Goal: Information Seeking & Learning: Learn about a topic

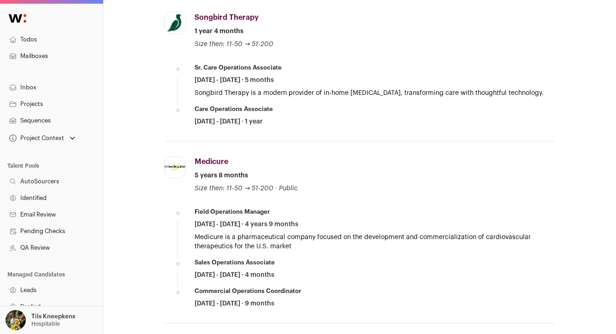
scroll to position [566, 0]
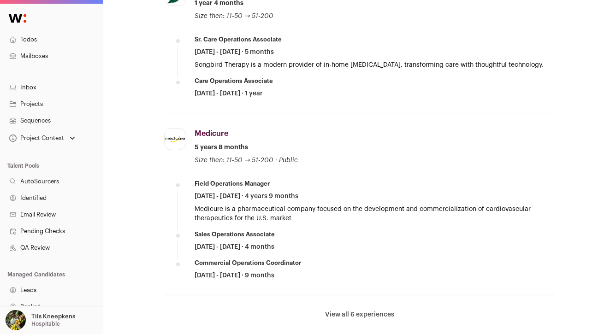
click at [359, 311] on button "View all 6 experiences" at bounding box center [359, 314] width 69 height 9
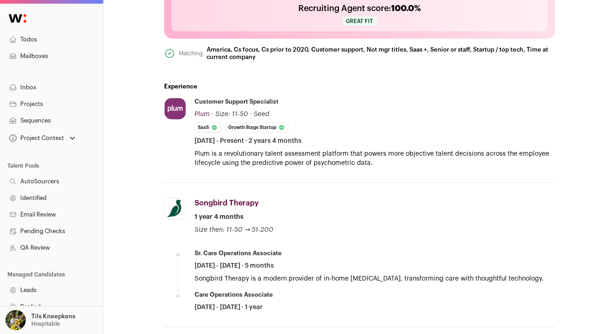
scroll to position [0, 0]
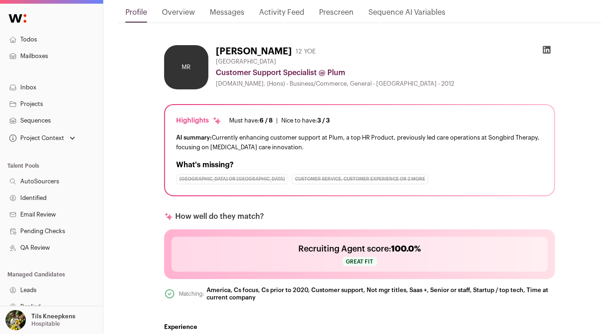
scroll to position [115, 0]
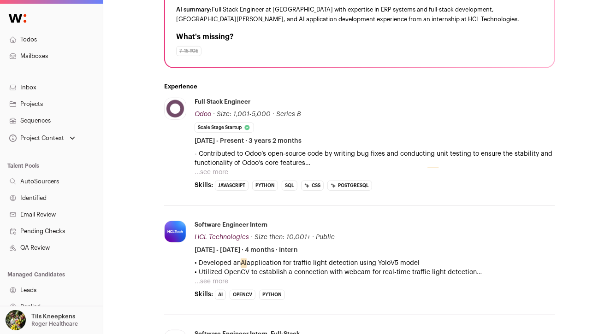
scroll to position [237, 0]
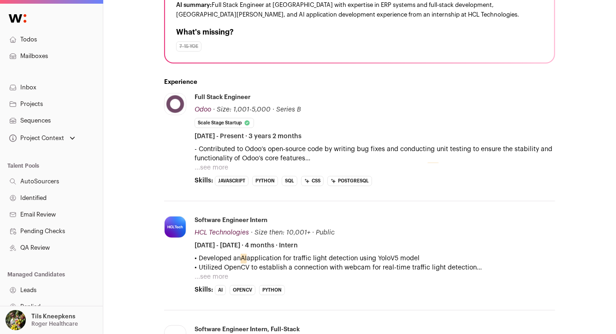
click at [219, 163] on button "...see more" at bounding box center [211, 167] width 34 height 9
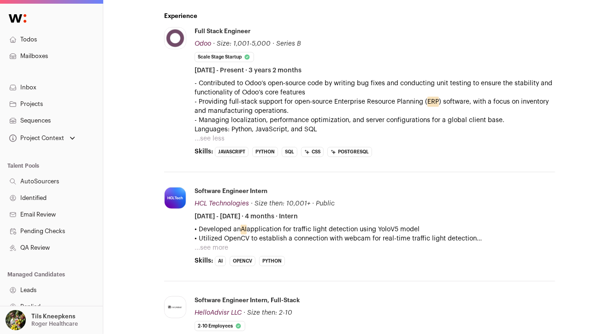
scroll to position [305, 0]
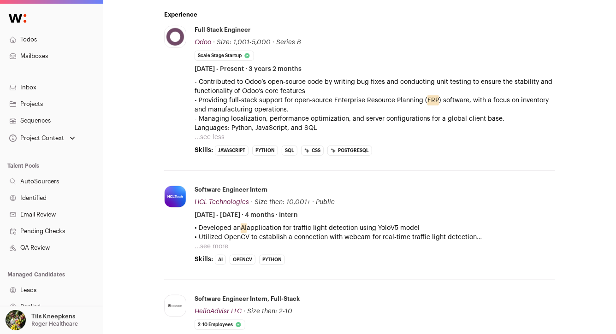
click at [217, 246] on button "...see more" at bounding box center [211, 246] width 34 height 9
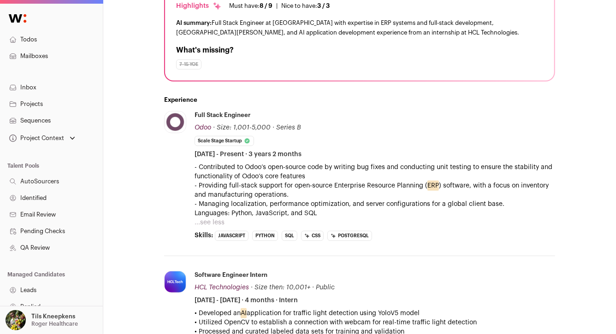
scroll to position [0, 0]
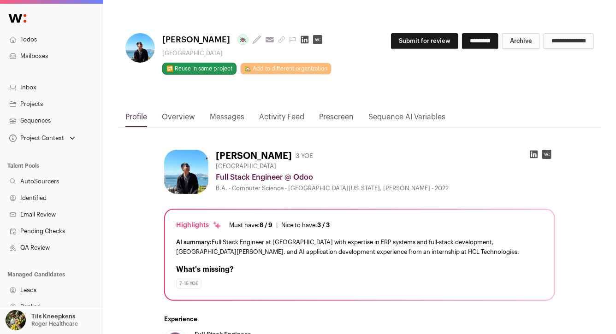
click at [533, 154] on icon at bounding box center [533, 154] width 9 height 9
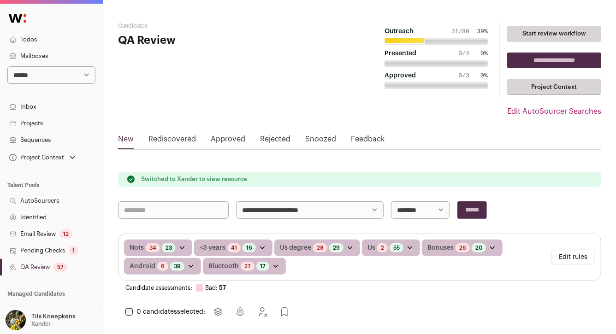
click at [44, 41] on link "Todos" at bounding box center [51, 39] width 103 height 17
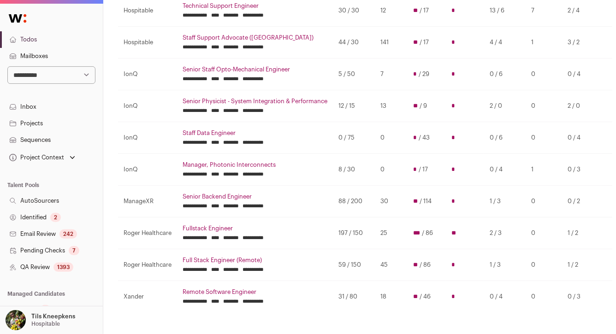
scroll to position [210, 0]
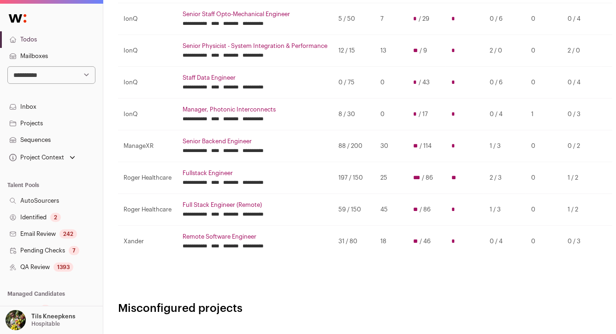
click at [209, 239] on link "Remote Software Engineer" at bounding box center [254, 236] width 145 height 7
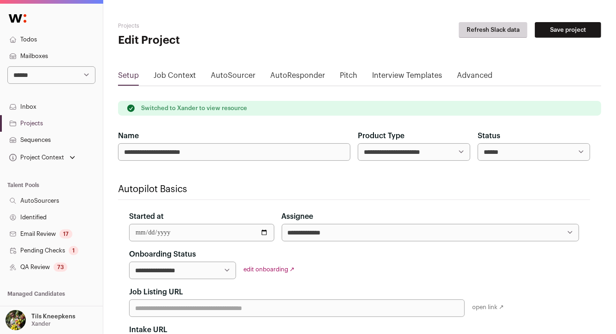
click at [76, 262] on link "QA Review 73" at bounding box center [51, 267] width 103 height 17
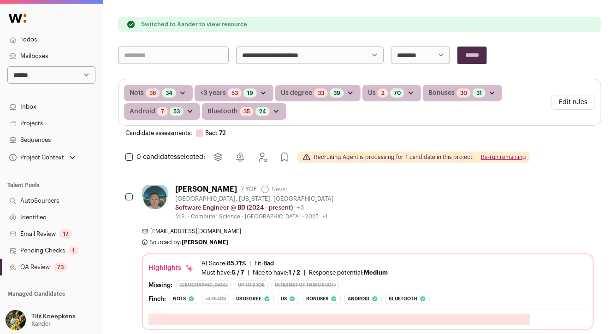
scroll to position [180, 0]
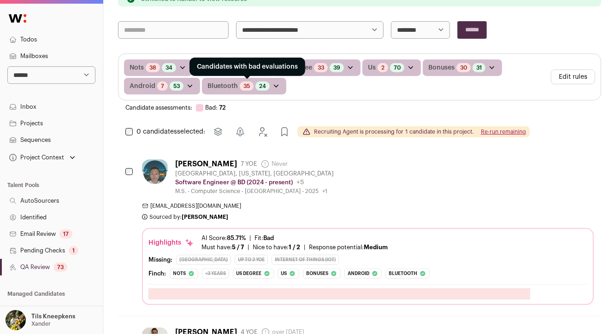
click at [244, 85] on link "35" at bounding box center [246, 85] width 6 height 7
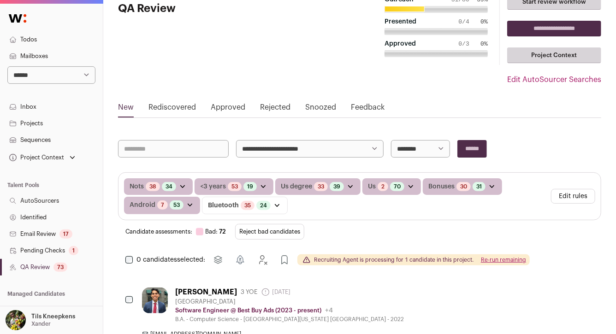
scroll to position [78, 0]
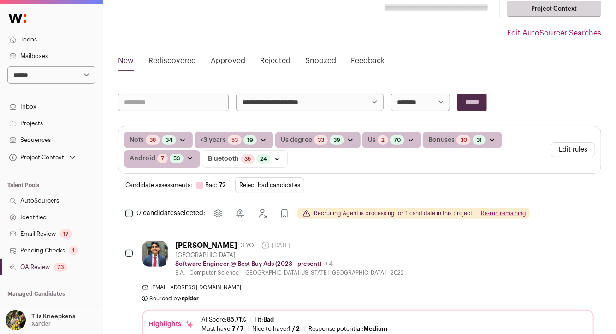
click at [296, 165] on div "Nots 38 Candidates with bad evaluations 34 Candidates with great evaluations 0 …" at bounding box center [335, 150] width 423 height 36
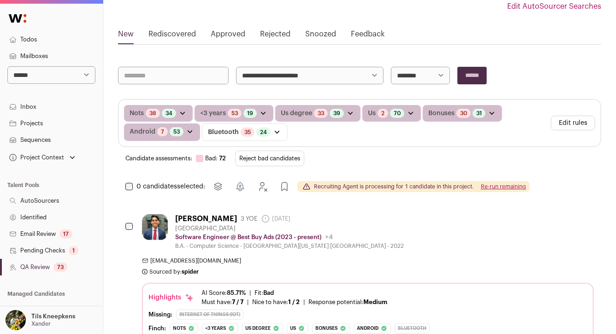
scroll to position [0, 0]
